Goal: Navigation & Orientation: Find specific page/section

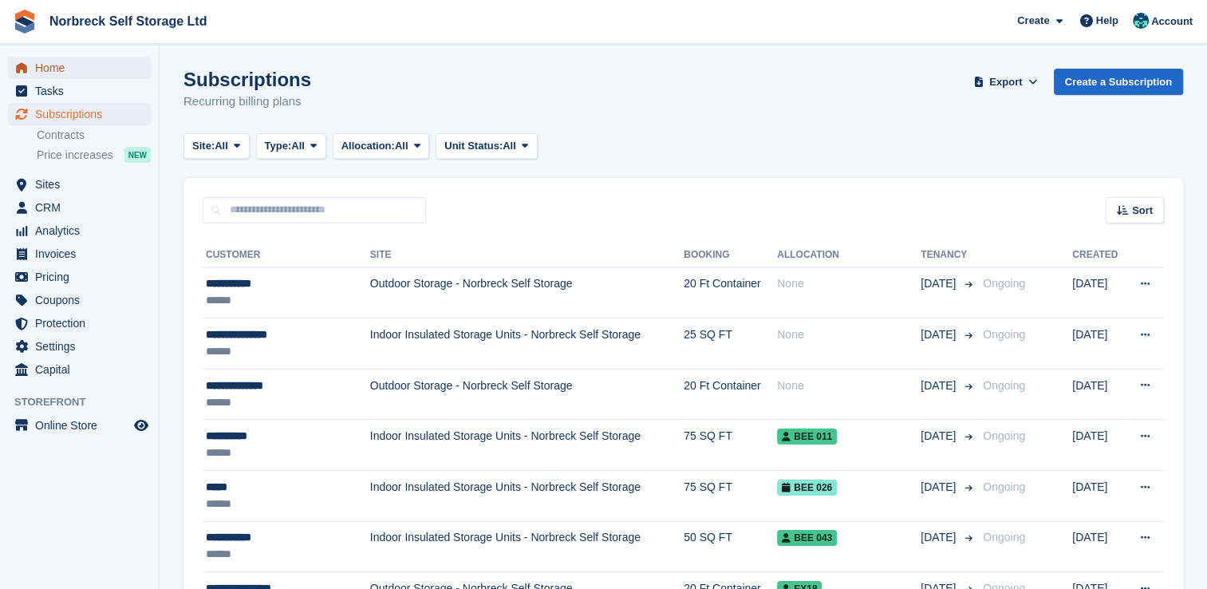
click at [59, 69] on span "Home" at bounding box center [83, 68] width 96 height 22
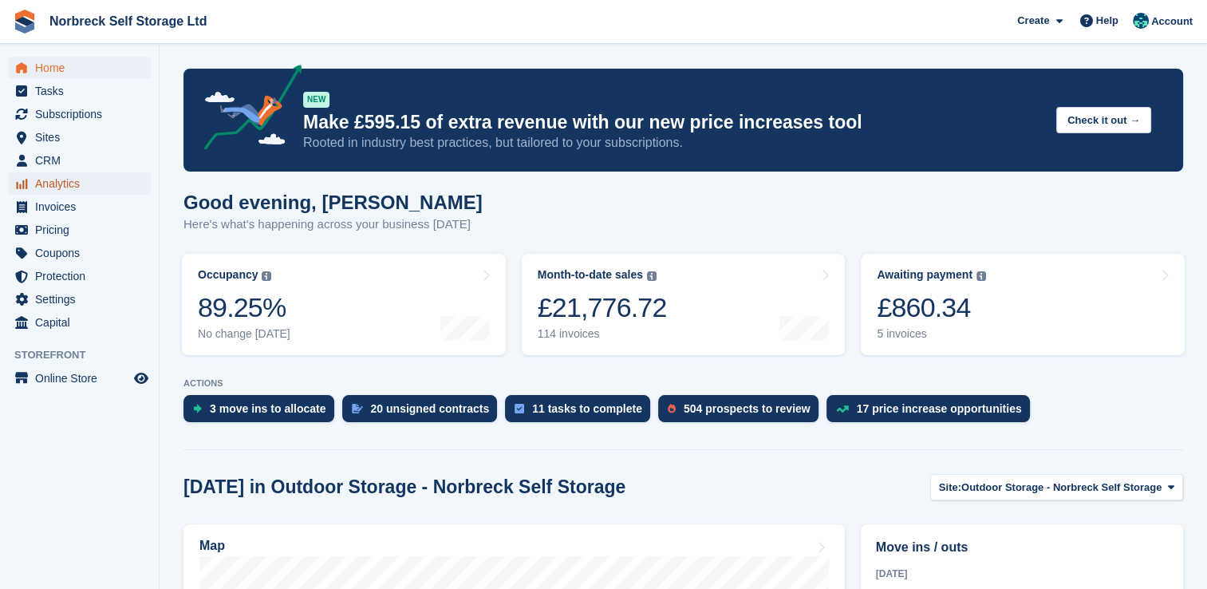
click at [51, 181] on span "Analytics" at bounding box center [83, 183] width 96 height 22
